Goal: Transaction & Acquisition: Purchase product/service

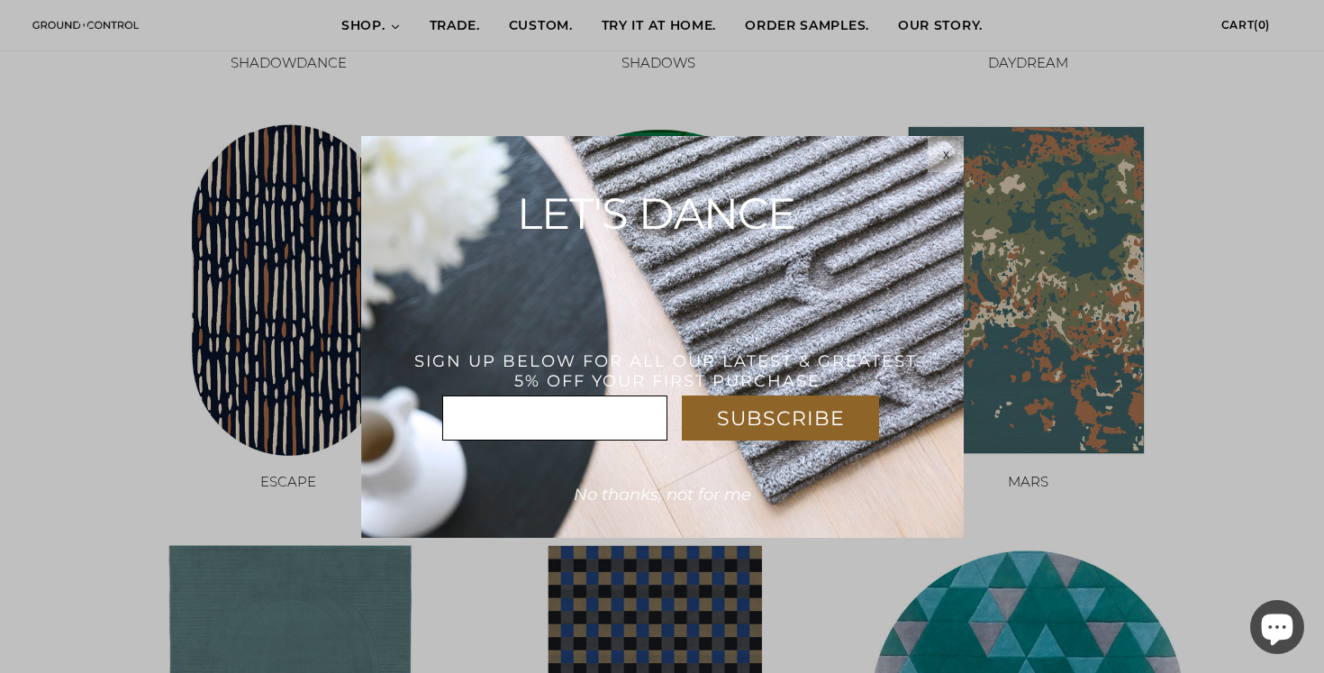
scroll to position [1084, 0]
click at [950, 157] on div "x" at bounding box center [946, 154] width 36 height 14
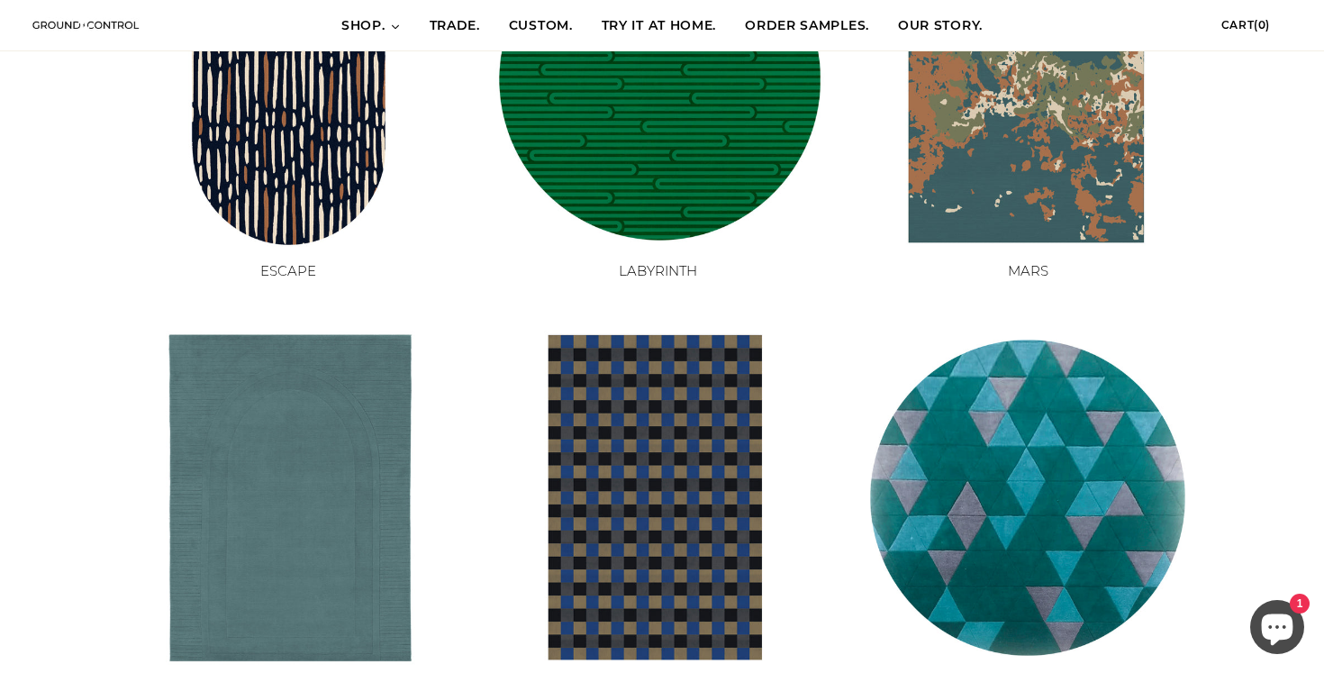
scroll to position [1338, 0]
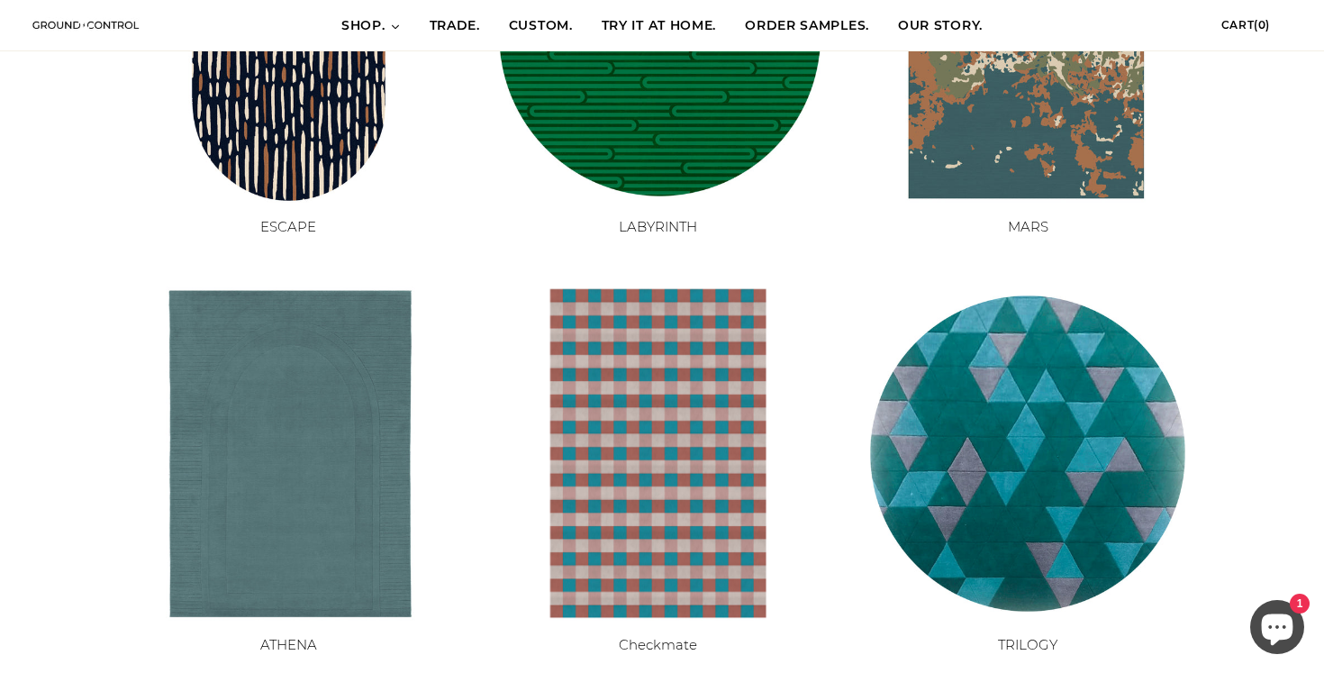
click at [635, 494] on img at bounding box center [657, 452] width 333 height 333
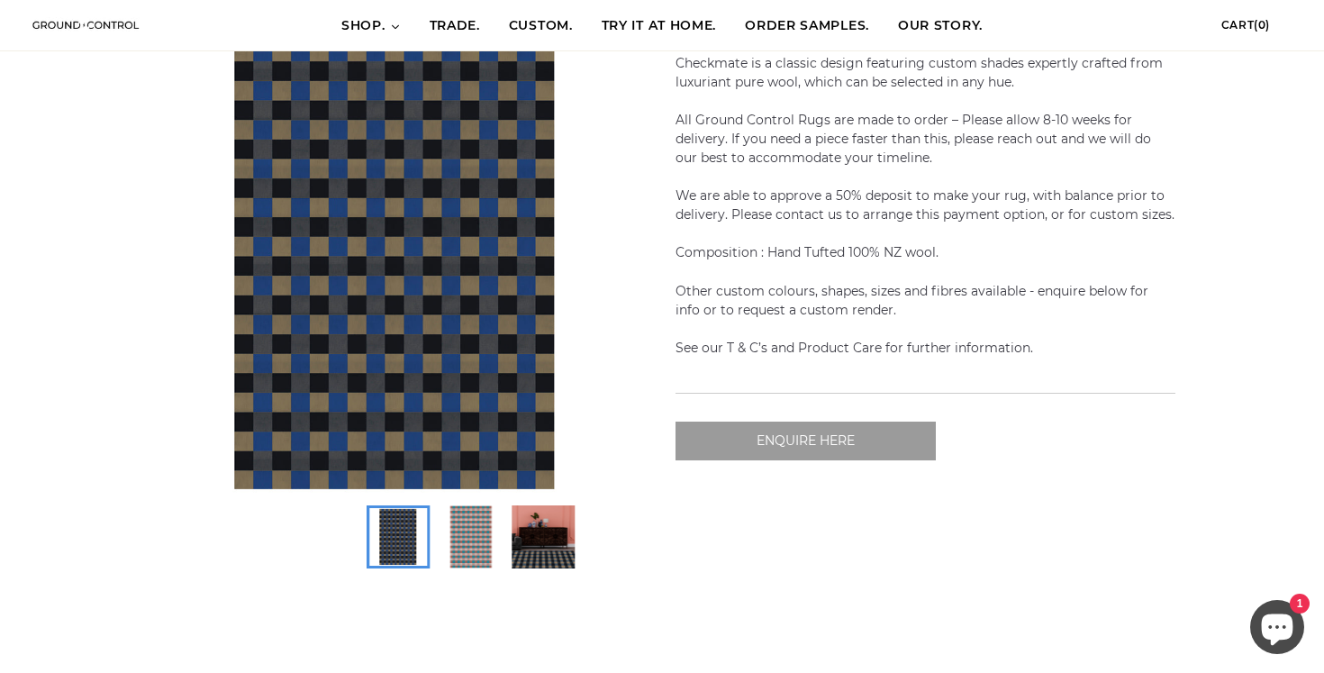
scroll to position [247, 0]
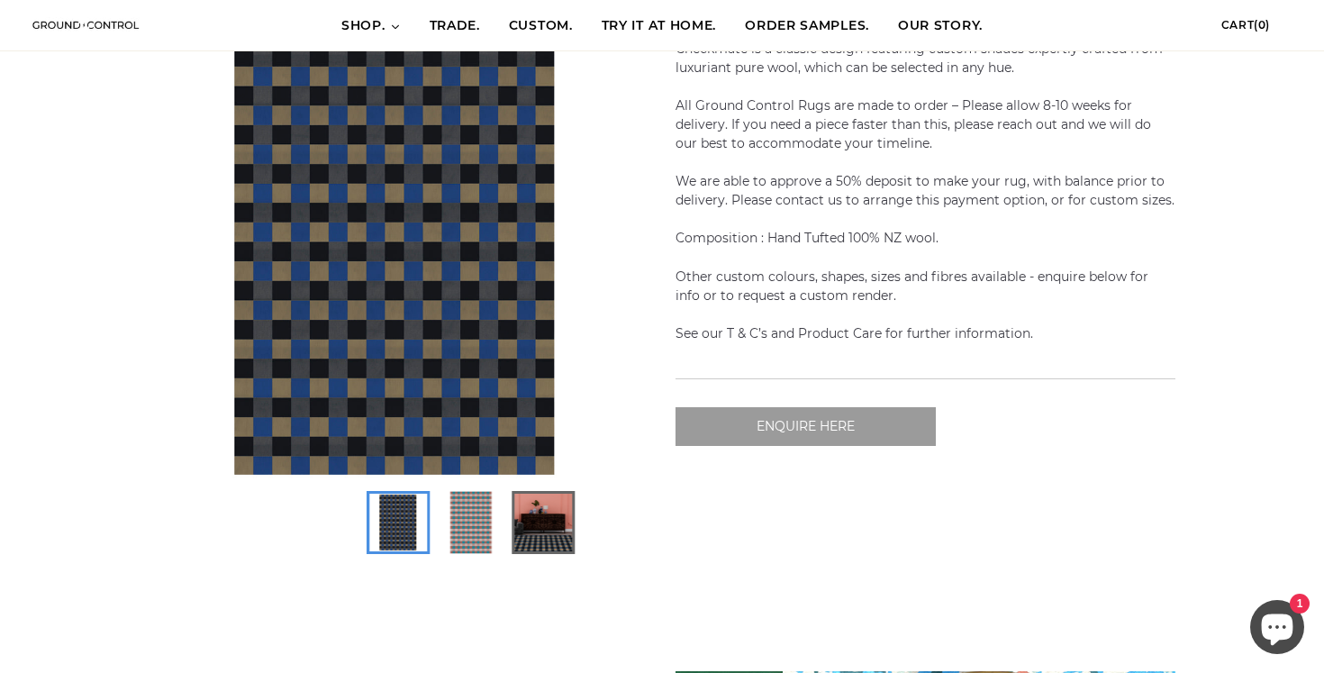
click at [524, 527] on img at bounding box center [543, 523] width 58 height 58
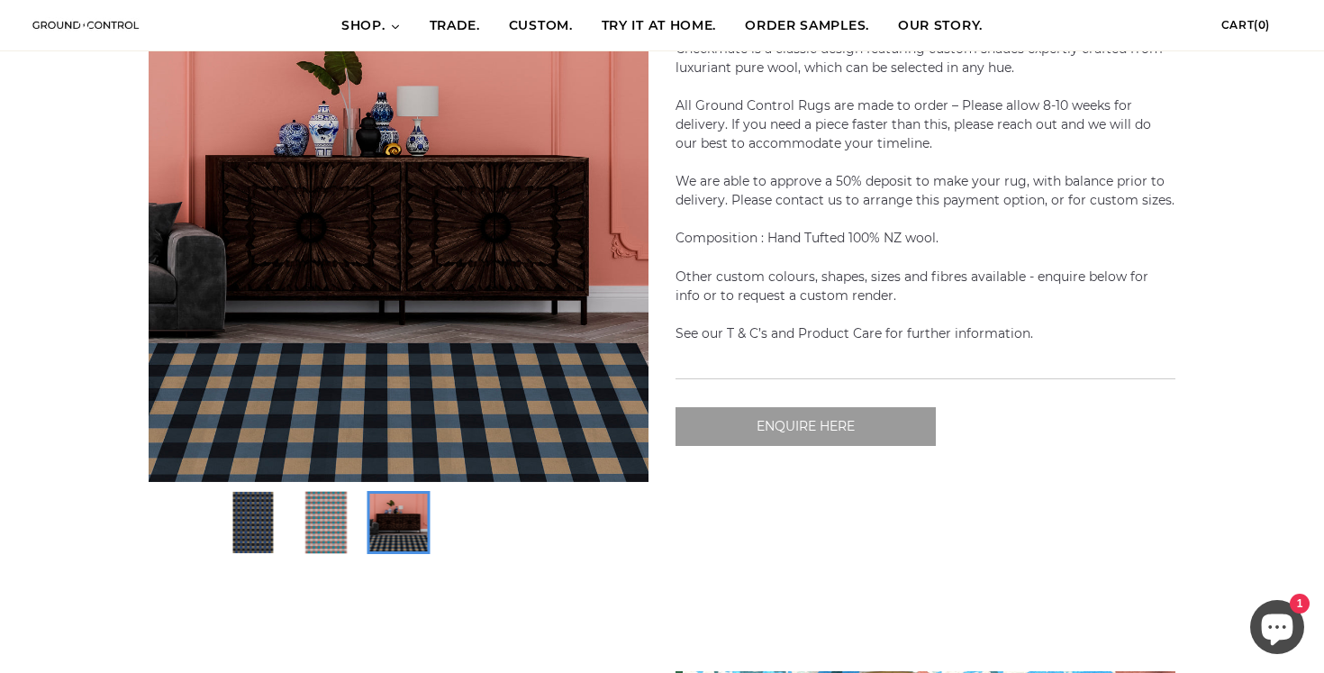
scroll to position [0, 500]
click at [334, 524] on img at bounding box center [326, 523] width 58 height 58
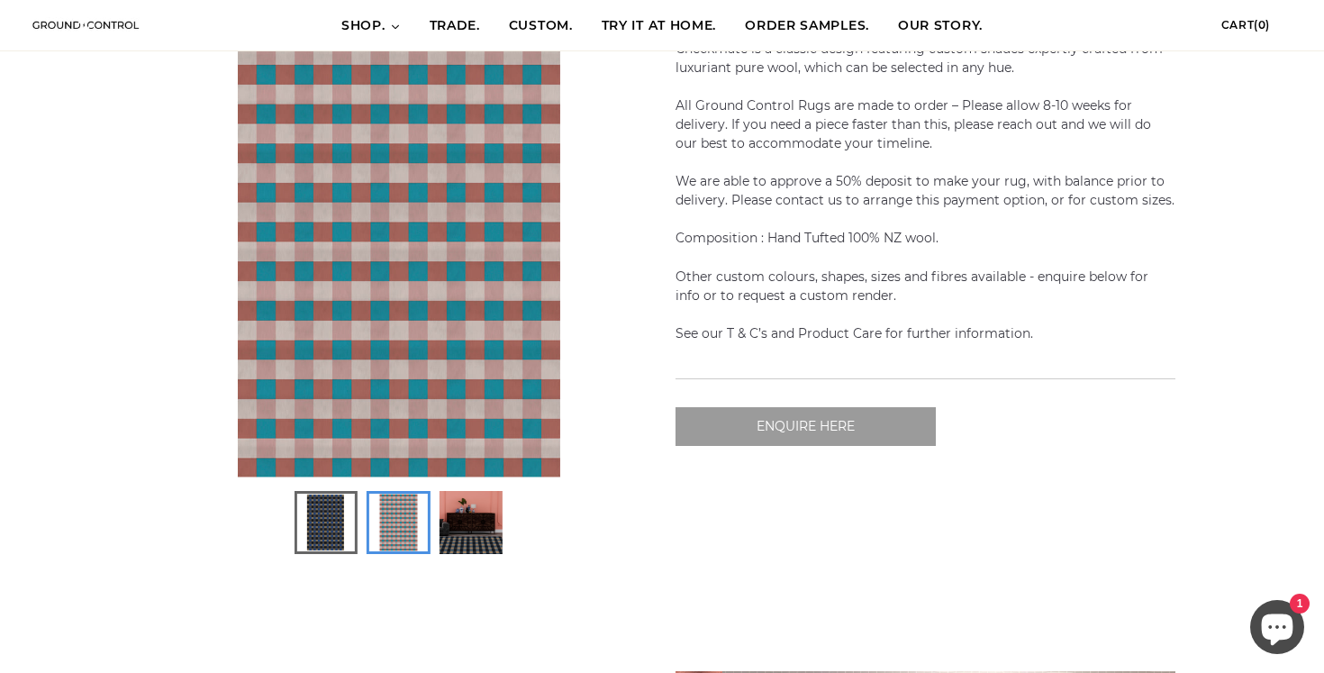
click at [323, 516] on img at bounding box center [326, 523] width 58 height 58
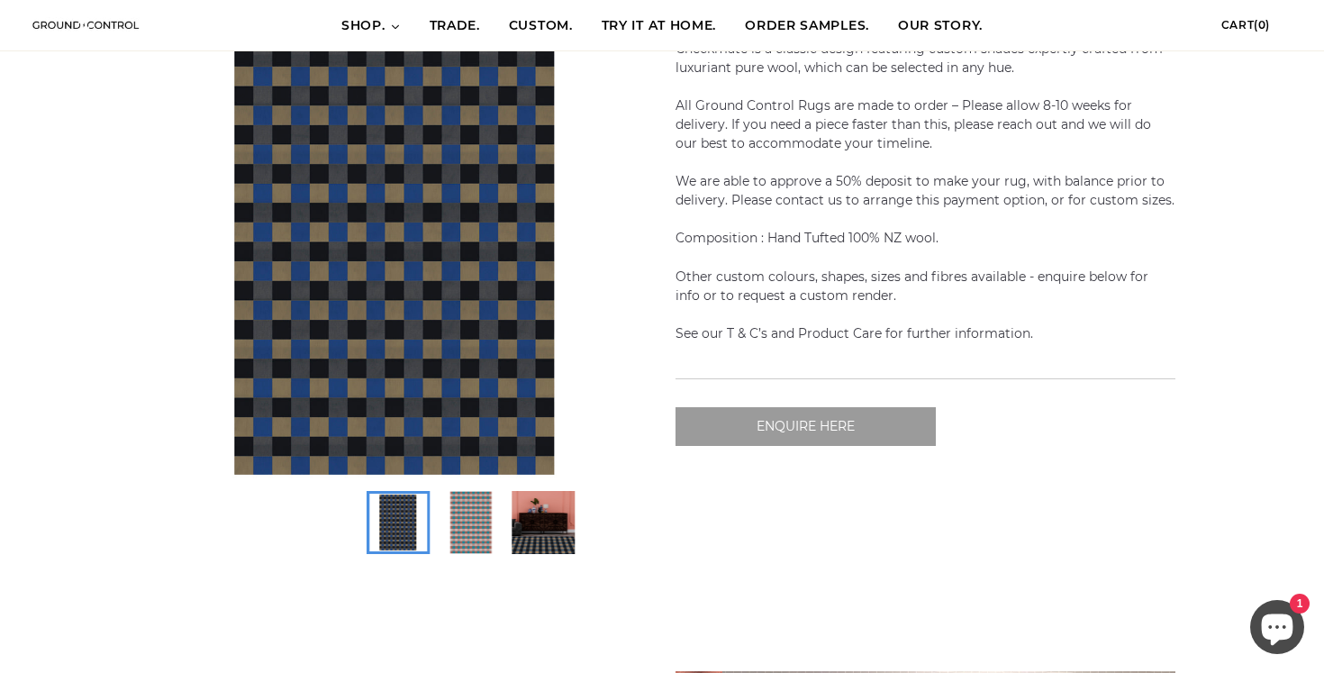
scroll to position [0, 1000]
